Goal: Transaction & Acquisition: Subscribe to service/newsletter

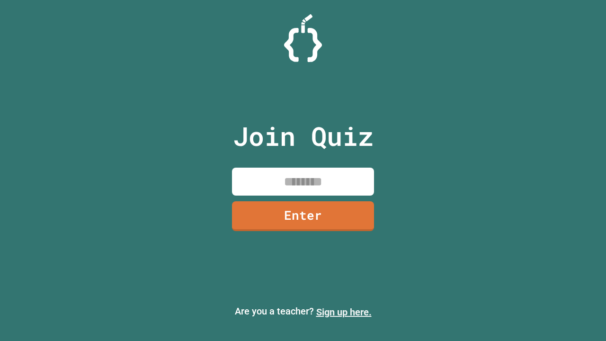
click at [344, 312] on link "Sign up here." at bounding box center [343, 311] width 55 height 11
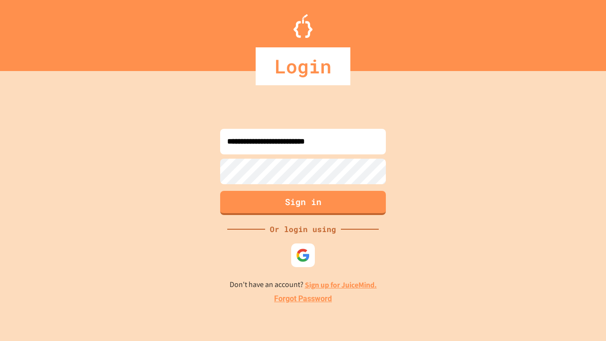
type input "**********"
